Goal: Information Seeking & Learning: Learn about a topic

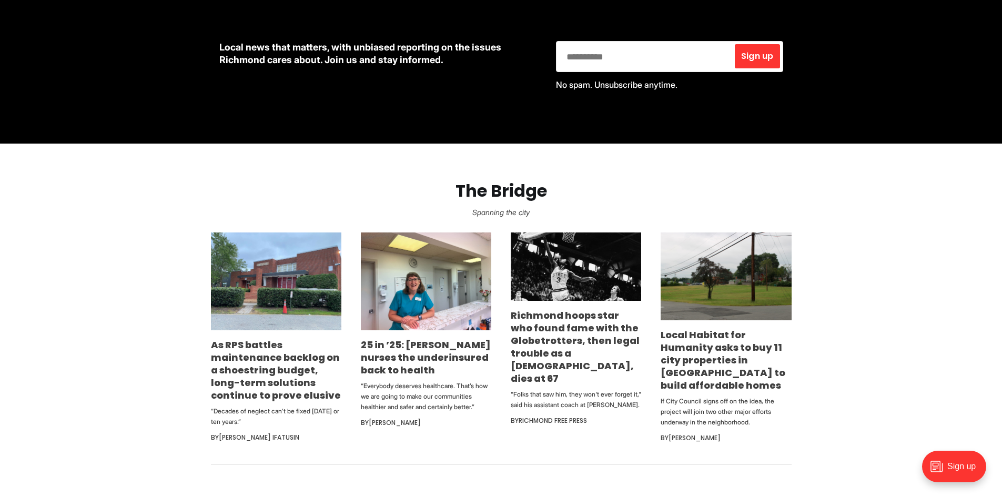
scroll to position [487, 0]
click at [628, 214] on p "Spanning the city" at bounding box center [501, 212] width 968 height 15
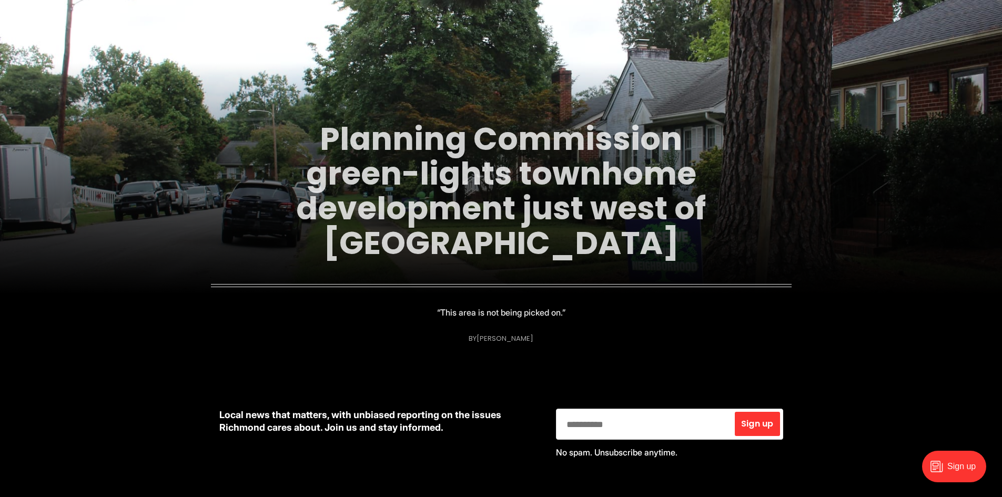
scroll to position [118, 0]
click at [522, 189] on link "Planning Commission green-lights townhome development just west of [GEOGRAPHIC_…" at bounding box center [501, 191] width 410 height 148
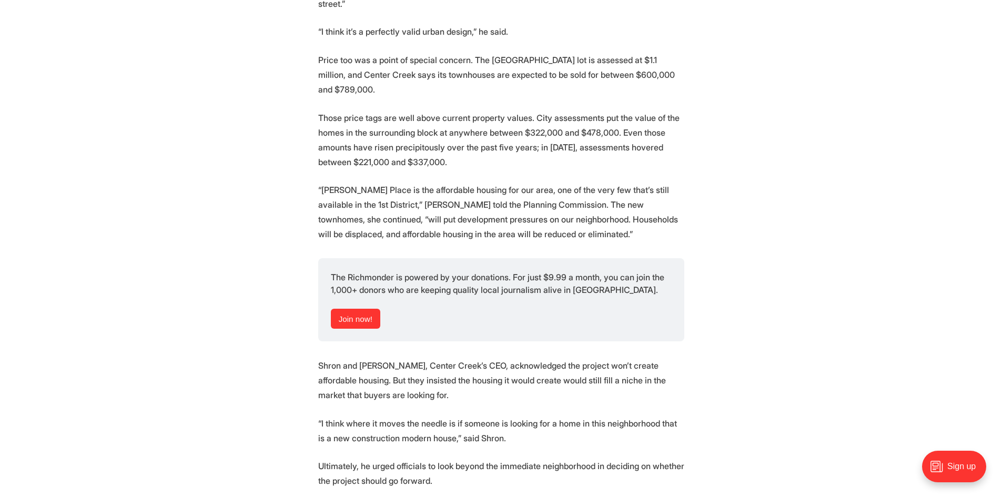
scroll to position [3085, 0]
drag, startPoint x: 733, startPoint y: 246, endPoint x: 698, endPoint y: 215, distance: 46.6
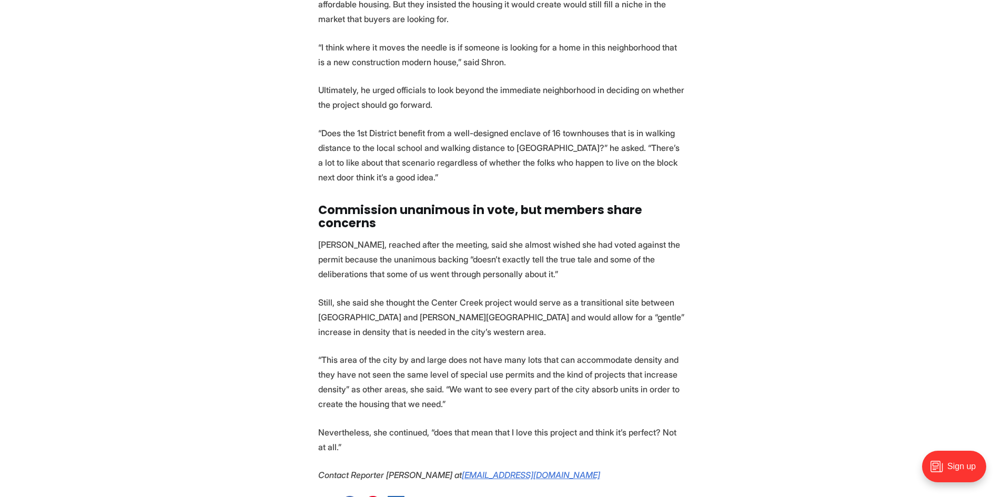
scroll to position [3461, 0]
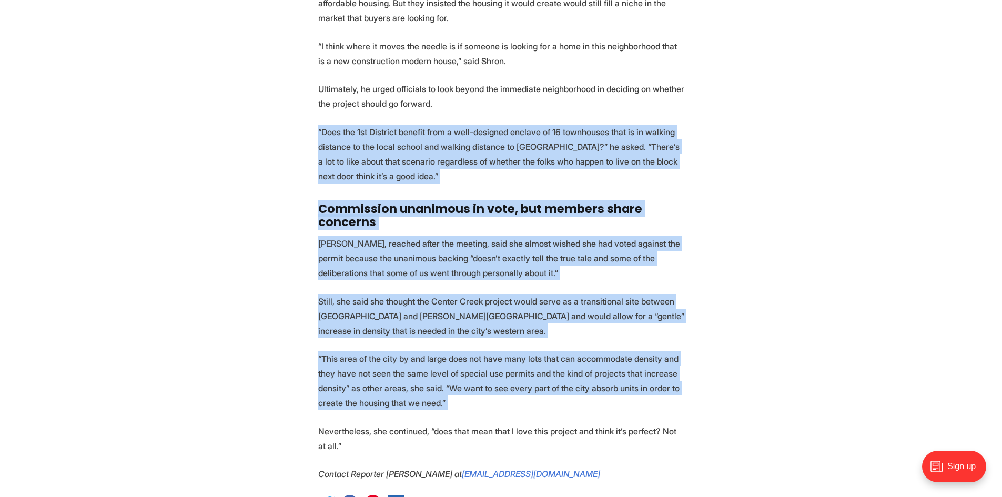
drag, startPoint x: 772, startPoint y: 340, endPoint x: 739, endPoint y: 158, distance: 184.4
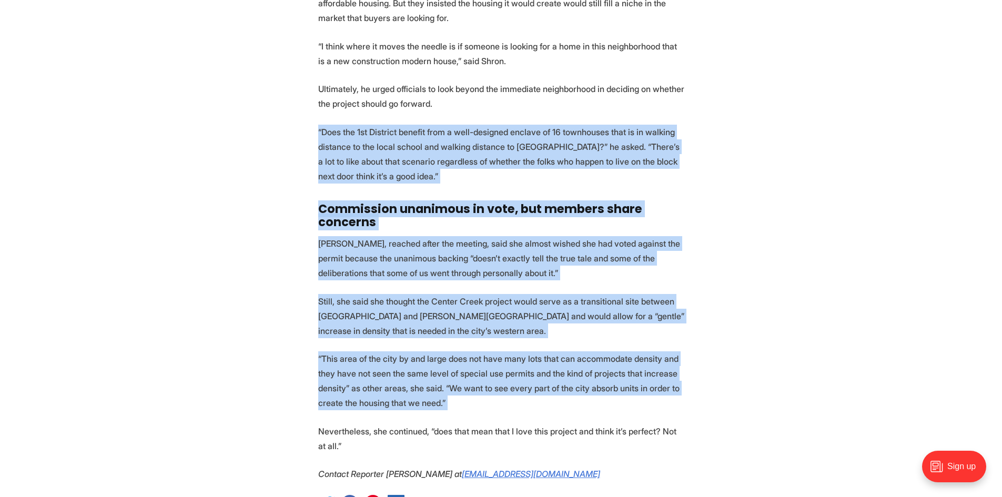
drag, startPoint x: 739, startPoint y: 158, endPoint x: 757, endPoint y: 370, distance: 212.7
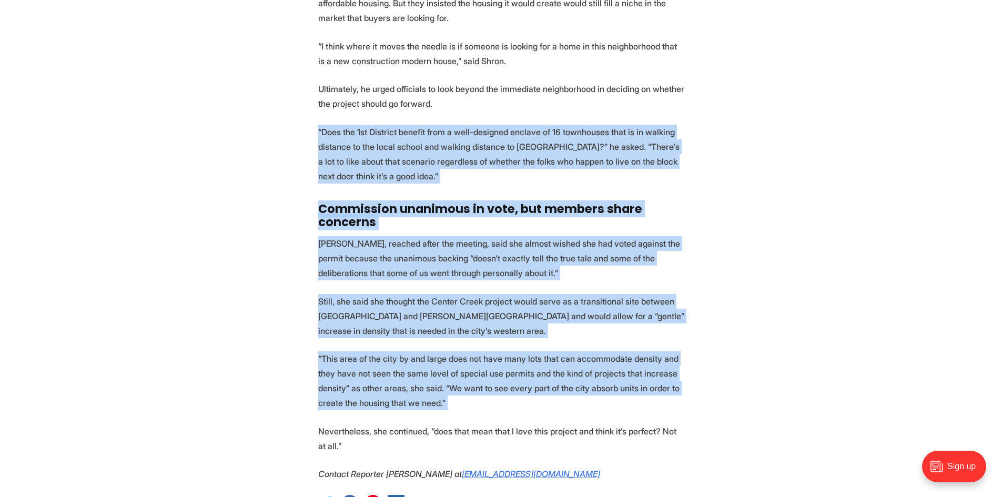
drag, startPoint x: 757, startPoint y: 370, endPoint x: 733, endPoint y: 103, distance: 268.2
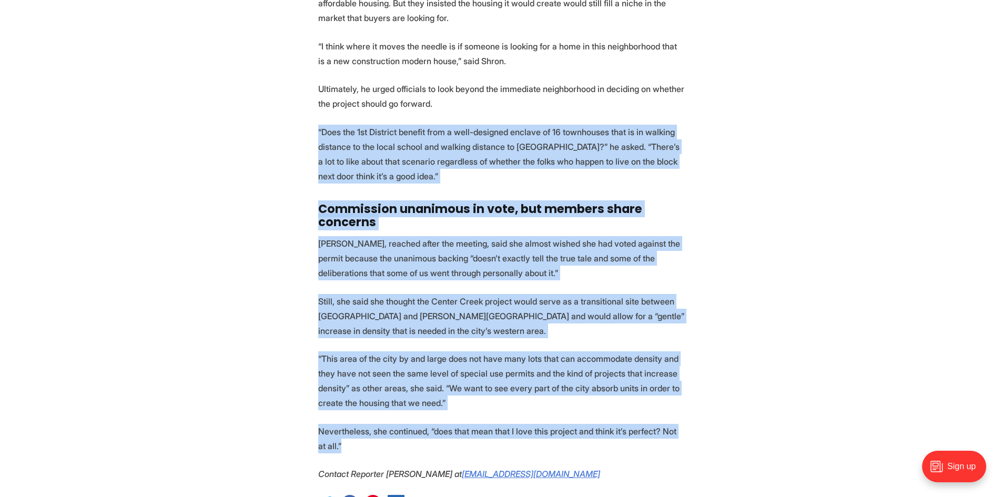
drag, startPoint x: 734, startPoint y: 106, endPoint x: 735, endPoint y: 392, distance: 286.6
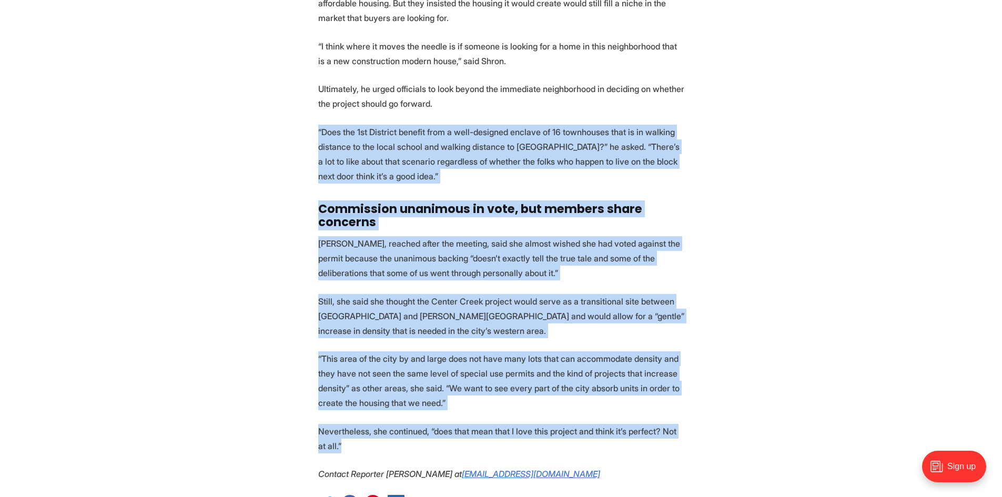
drag, startPoint x: 735, startPoint y: 392, endPoint x: 719, endPoint y: 148, distance: 245.0
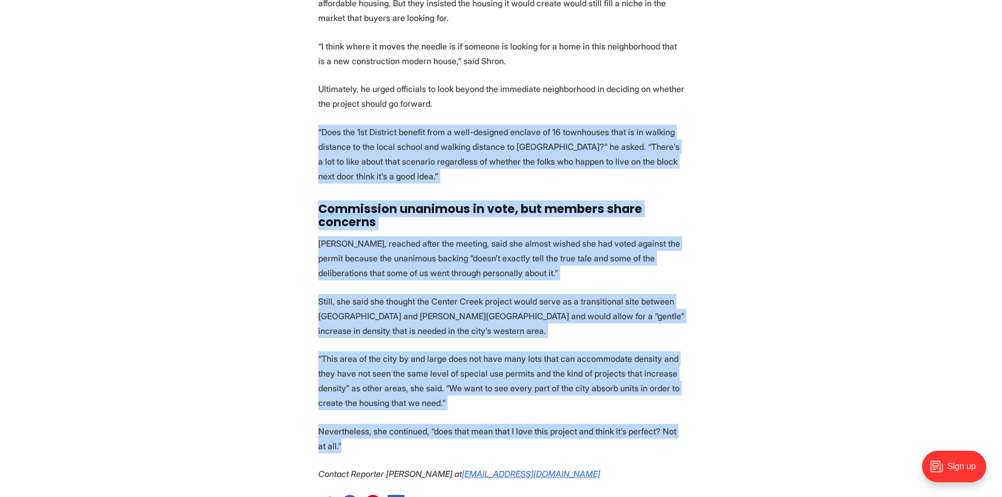
drag, startPoint x: 719, startPoint y: 148, endPoint x: 762, endPoint y: 404, distance: 260.1
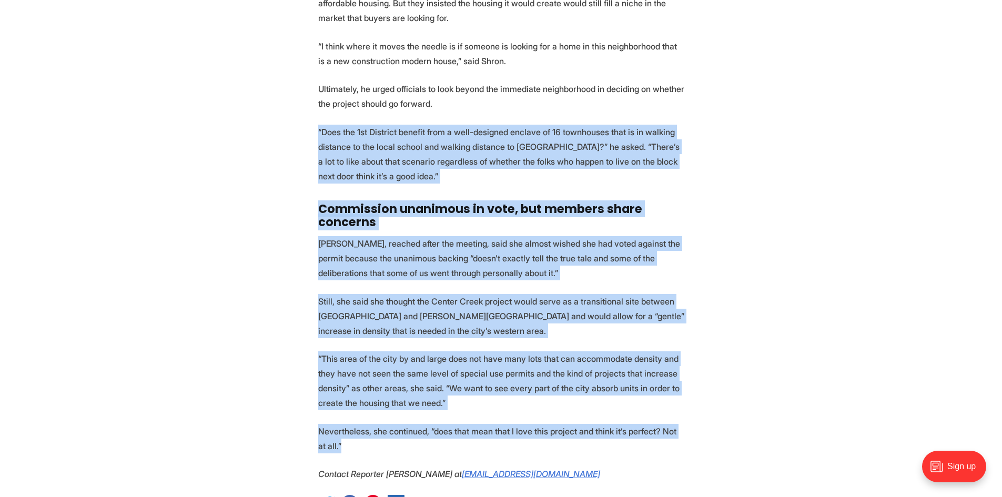
drag, startPoint x: 762, startPoint y: 404, endPoint x: 745, endPoint y: 159, distance: 245.7
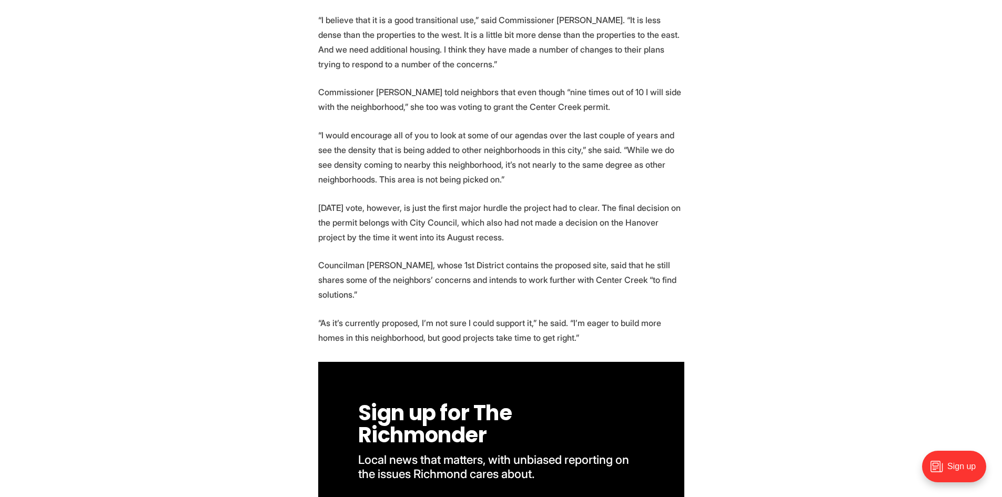
scroll to position [1387, 0]
